Goal: Information Seeking & Learning: Check status

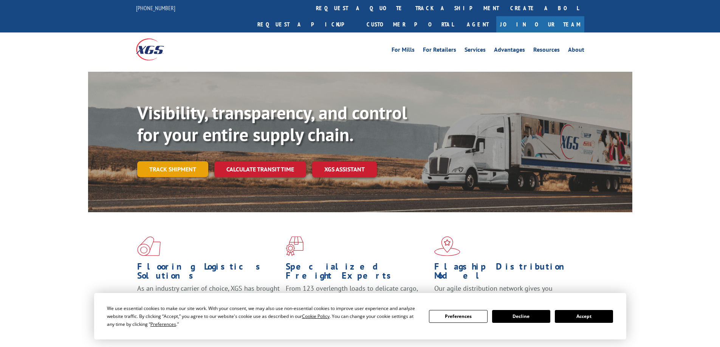
click at [187, 161] on link "Track shipment" at bounding box center [172, 169] width 71 height 16
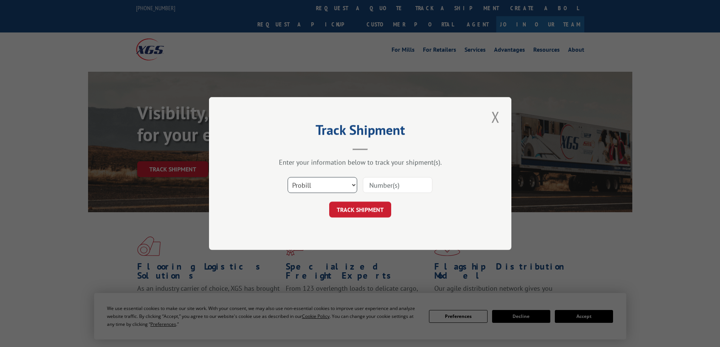
click at [322, 183] on select "Select category... Probill BOL PO" at bounding box center [323, 185] width 70 height 16
select select "bol"
click at [288, 177] on select "Select category... Probill BOL PO" at bounding box center [323, 185] width 70 height 16
click at [376, 187] on input at bounding box center [398, 185] width 70 height 16
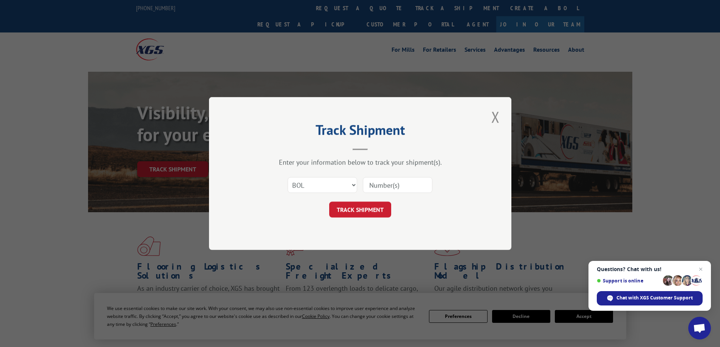
paste input "4944886"
type input "4944886"
click at [352, 209] on button "TRACK SHIPMENT" at bounding box center [360, 210] width 62 height 16
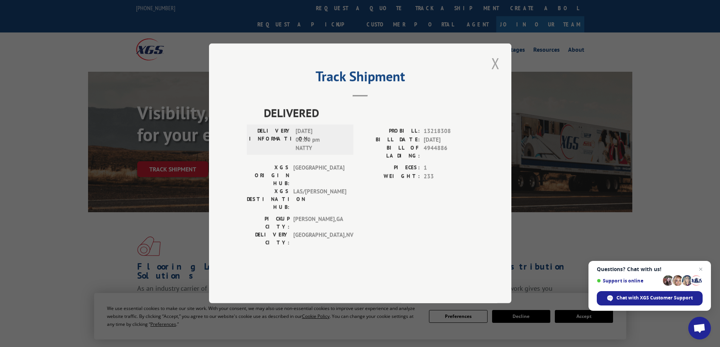
click at [496, 74] on button "Close modal" at bounding box center [495, 63] width 13 height 21
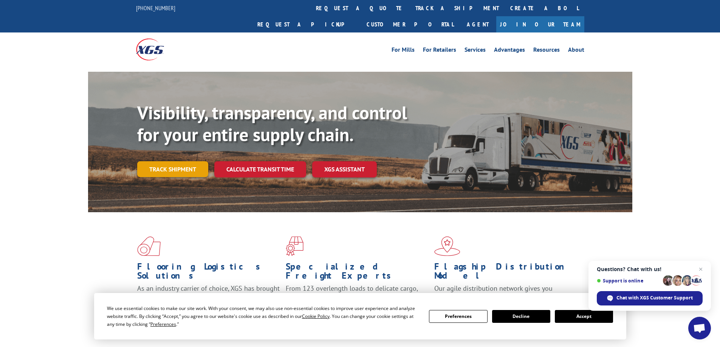
click at [191, 161] on link "Track shipment" at bounding box center [172, 169] width 71 height 16
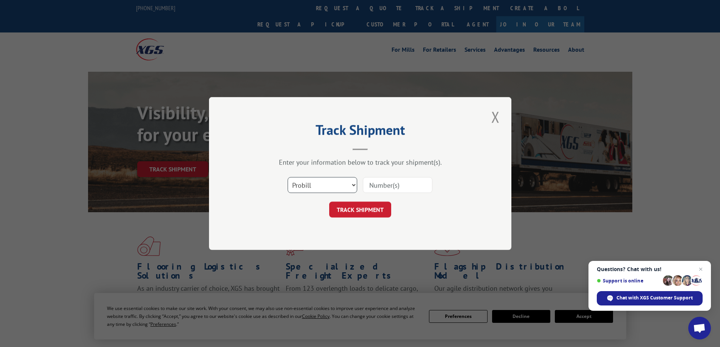
click at [341, 185] on select "Select category... Probill BOL PO" at bounding box center [323, 185] width 70 height 16
click at [288, 177] on select "Select category... Probill BOL PO" at bounding box center [323, 185] width 70 height 16
click at [320, 180] on select "Select category... Probill BOL PO" at bounding box center [323, 185] width 70 height 16
select select "bol"
click at [288, 177] on select "Select category... Probill BOL PO" at bounding box center [323, 185] width 70 height 16
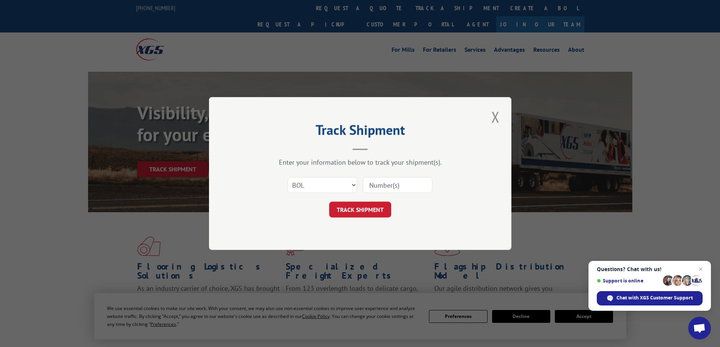
click at [394, 185] on input at bounding box center [398, 185] width 70 height 16
paste input "4944886"
type input "4944886"
click at [357, 214] on button "TRACK SHIPMENT" at bounding box center [360, 210] width 62 height 16
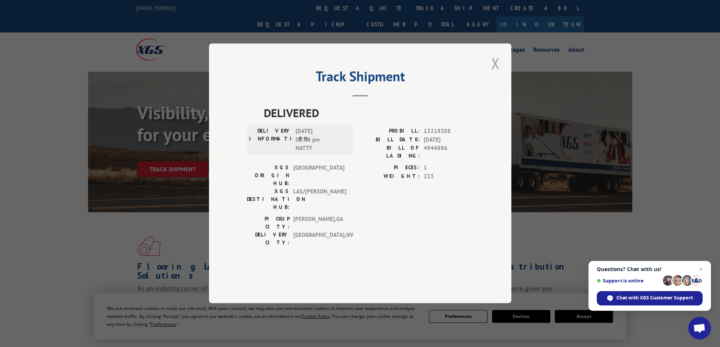
click at [497, 74] on button "Close modal" at bounding box center [495, 63] width 13 height 21
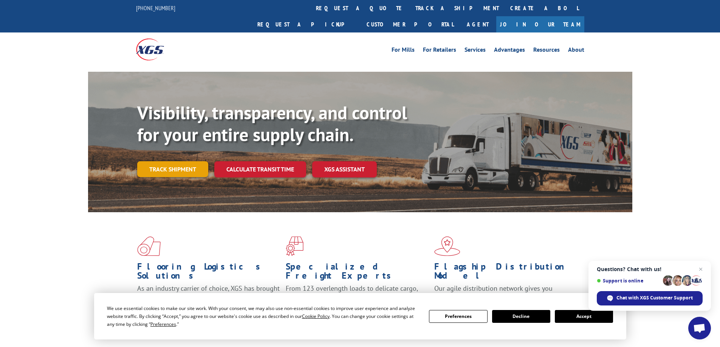
click at [181, 161] on link "Track shipment" at bounding box center [172, 169] width 71 height 16
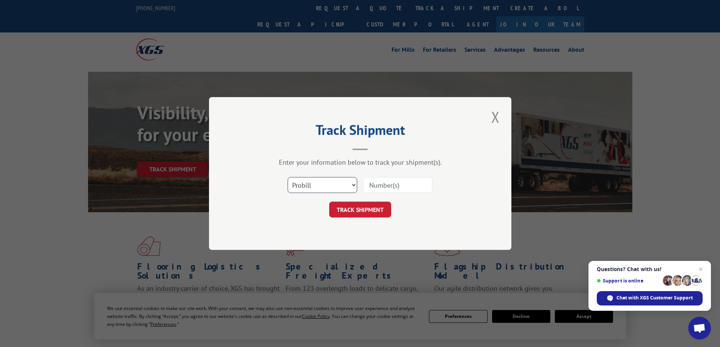
drag, startPoint x: 309, startPoint y: 186, endPoint x: 309, endPoint y: 191, distance: 4.9
click at [309, 186] on select "Select category... Probill BOL PO" at bounding box center [323, 185] width 70 height 16
select select "po"
click at [288, 177] on select "Select category... Probill BOL PO" at bounding box center [323, 185] width 70 height 16
click at [384, 188] on input at bounding box center [398, 185] width 70 height 16
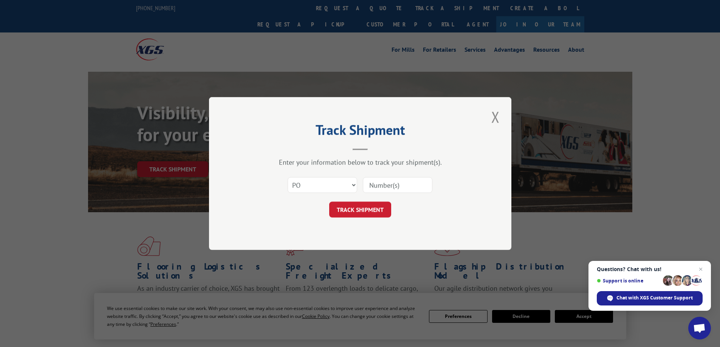
paste input "06539648"
type input "06539648"
click at [373, 204] on button "TRACK SHIPMENT" at bounding box center [360, 210] width 62 height 16
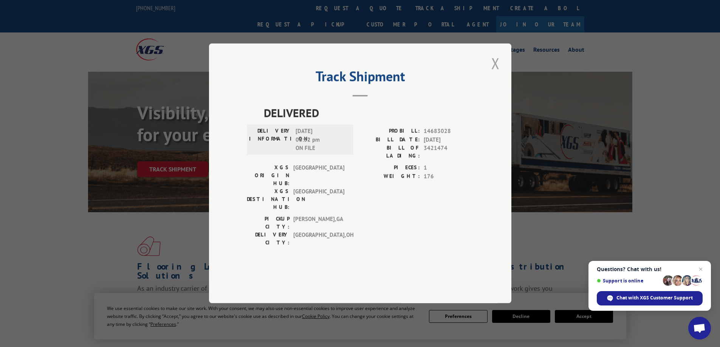
click at [494, 74] on button "Close modal" at bounding box center [495, 63] width 13 height 21
